Goal: Check status: Verify the current state of an ongoing process or item

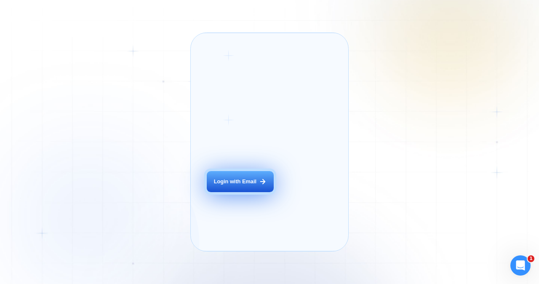
click at [230, 185] on div "Login with Email" at bounding box center [235, 182] width 43 height 8
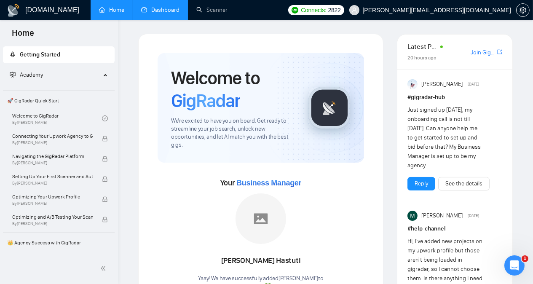
click at [161, 12] on link "Dashboard" at bounding box center [160, 9] width 38 height 7
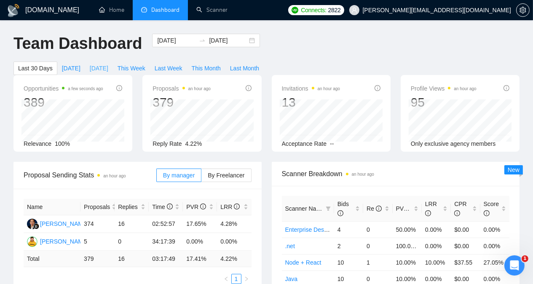
click at [108, 64] on span "Yesterday" at bounding box center [99, 68] width 19 height 9
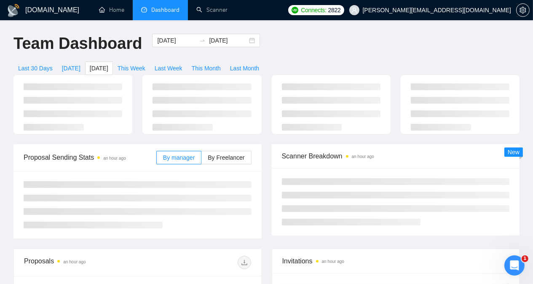
type input "2025-08-31"
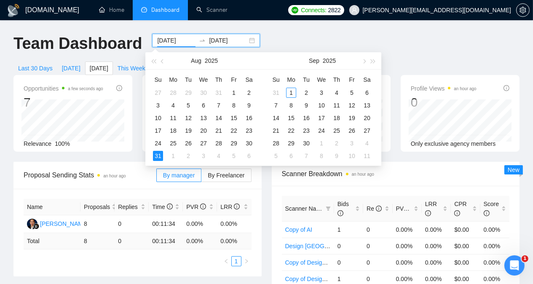
click at [172, 39] on input "2025-08-31" at bounding box center [176, 40] width 38 height 9
type input "2025-08-30"
click at [249, 144] on div "30" at bounding box center [249, 143] width 10 height 10
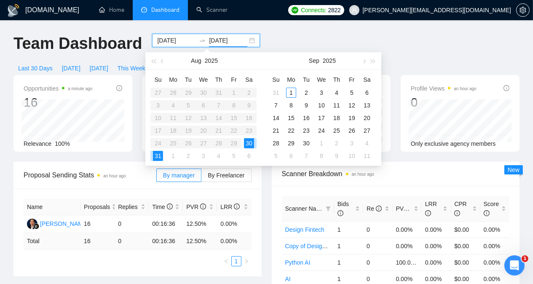
click at [249, 144] on div "30" at bounding box center [249, 143] width 10 height 10
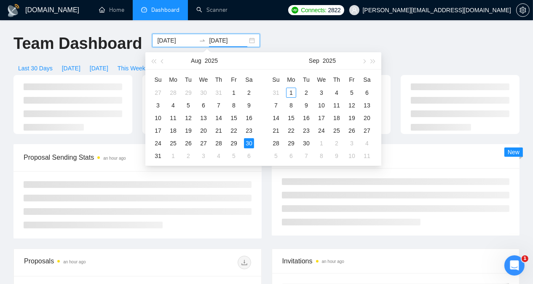
type input "2025-08-30"
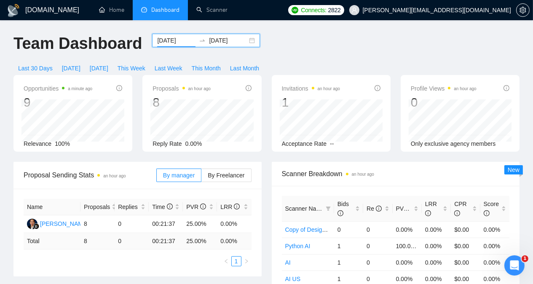
click at [168, 43] on input "2025-08-30" at bounding box center [176, 40] width 38 height 9
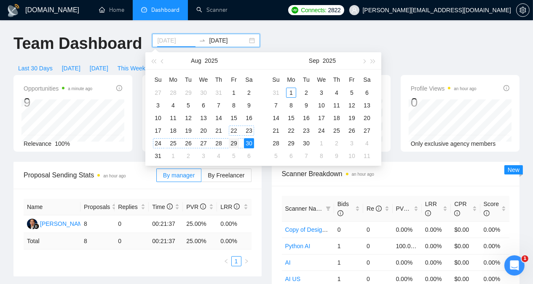
type input "2025-08-29"
click at [233, 142] on div "29" at bounding box center [234, 143] width 10 height 10
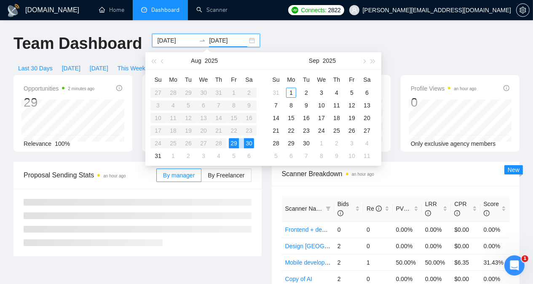
click at [233, 142] on div "29" at bounding box center [234, 143] width 10 height 10
type input "2025-08-29"
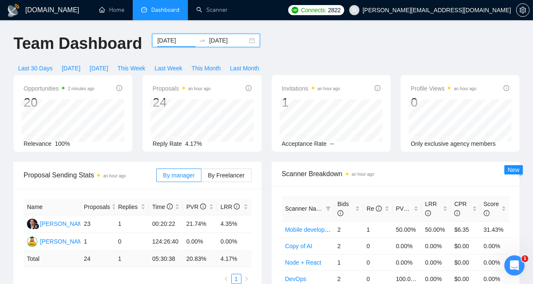
click at [166, 37] on input "2025-08-29" at bounding box center [176, 40] width 38 height 9
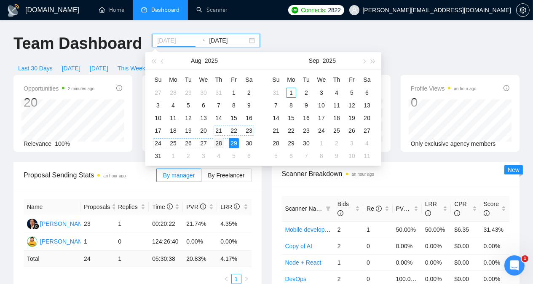
type input "2025-08-28"
click at [220, 142] on div "28" at bounding box center [219, 143] width 10 height 10
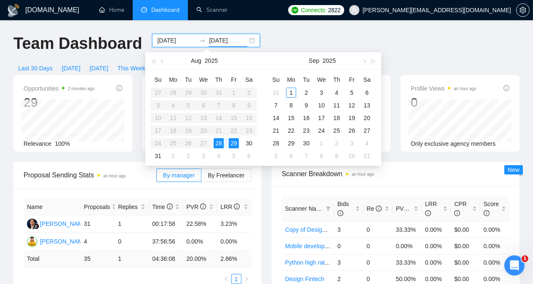
type input "2025-08-28"
click at [220, 147] on div "28" at bounding box center [219, 143] width 10 height 10
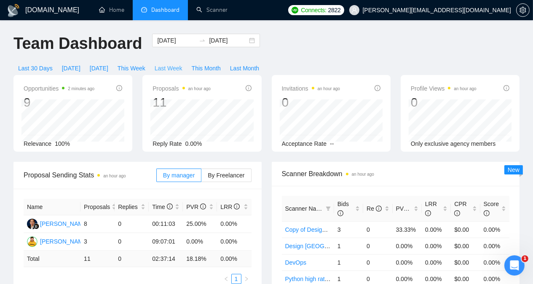
click at [182, 64] on span "Last Week" at bounding box center [169, 68] width 28 height 9
type input "2025-08-25"
type input "2025-08-31"
click at [259, 64] on span "Last Month" at bounding box center [244, 68] width 29 height 9
type input "2025-08-01"
